Goal: Transaction & Acquisition: Purchase product/service

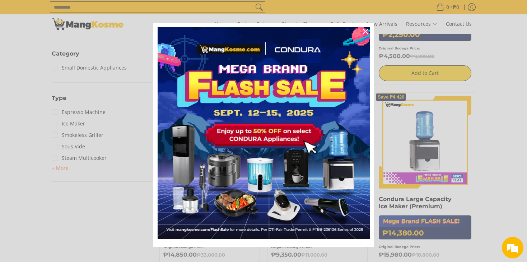
scroll to position [287, 0]
